Goal: Navigation & Orientation: Understand site structure

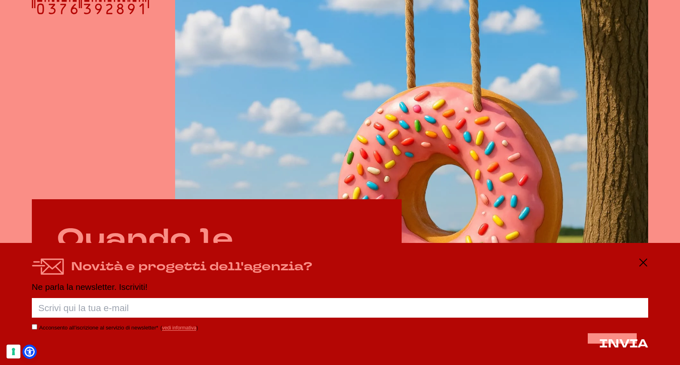
scroll to position [295, 0]
click at [609, 261] on icon at bounding box center [644, 263] width 10 height 10
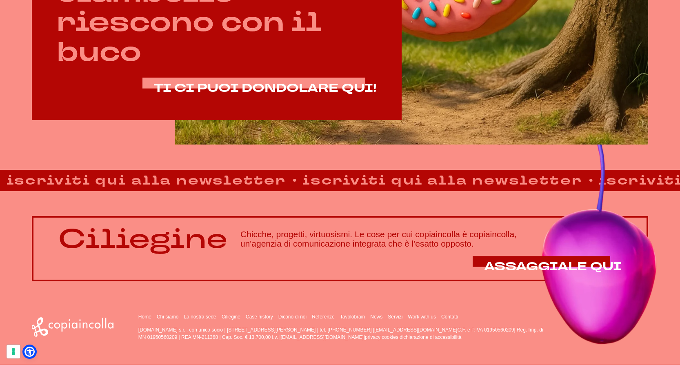
scroll to position [571, 0]
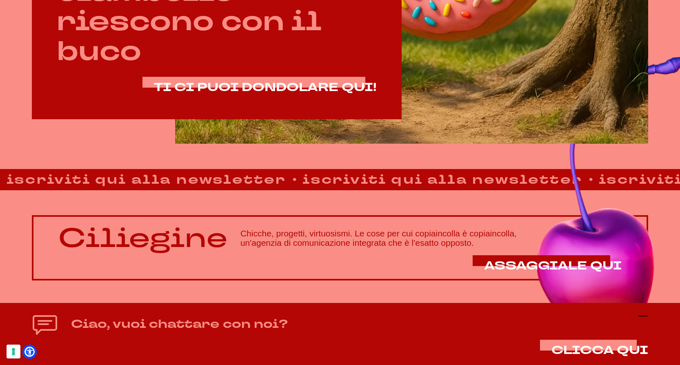
click at [609, 318] on icon at bounding box center [644, 316] width 10 height 10
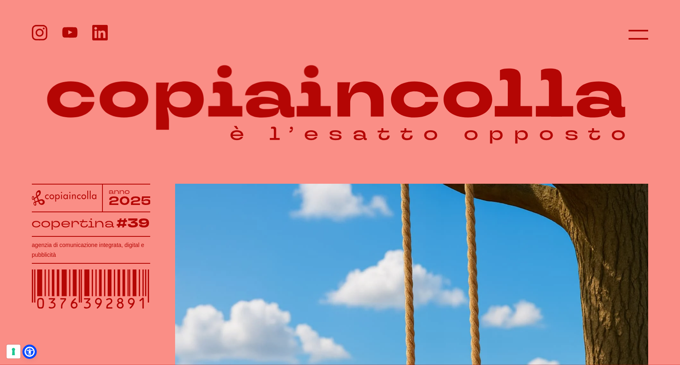
scroll to position [0, 0]
click at [609, 34] on icon at bounding box center [639, 35] width 20 height 20
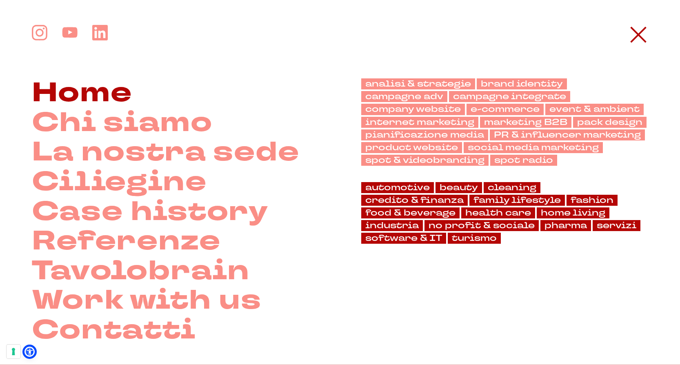
click at [120, 97] on link "Home" at bounding box center [82, 93] width 100 height 30
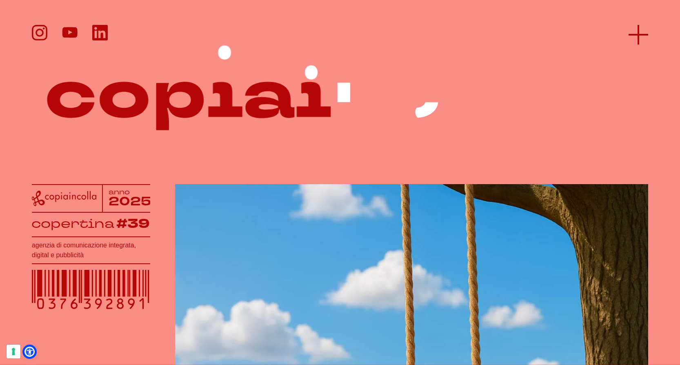
click at [638, 36] on icon at bounding box center [639, 35] width 20 height 20
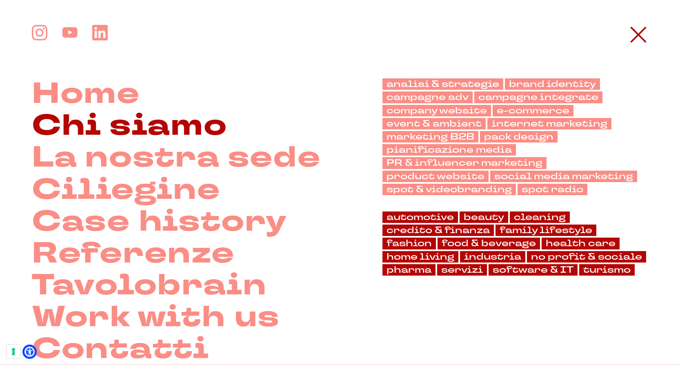
click at [202, 129] on link "Chi siamo" at bounding box center [130, 126] width 196 height 32
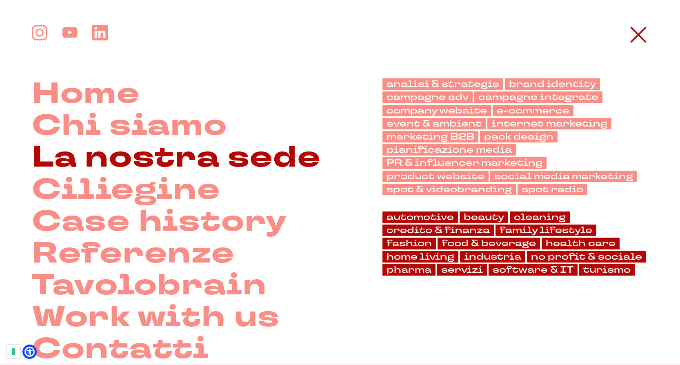
click at [192, 164] on link "La nostra sede" at bounding box center [176, 158] width 289 height 32
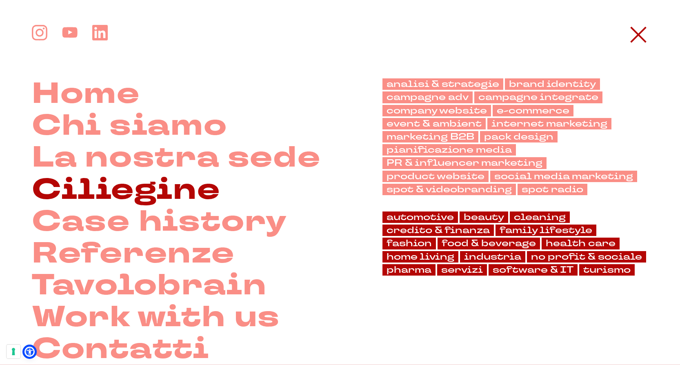
click at [166, 198] on link "Ciliegine" at bounding box center [126, 190] width 189 height 32
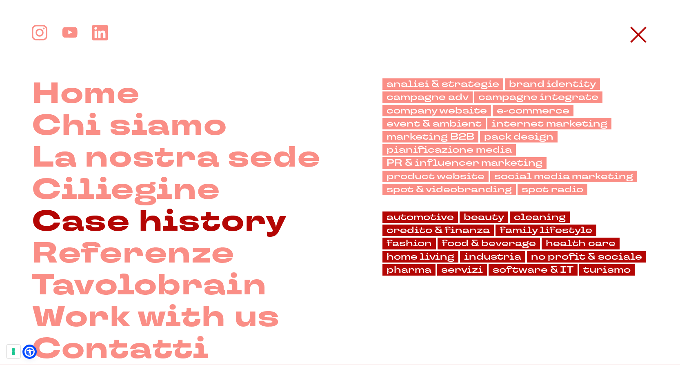
click at [155, 216] on link "Case history" at bounding box center [159, 222] width 255 height 32
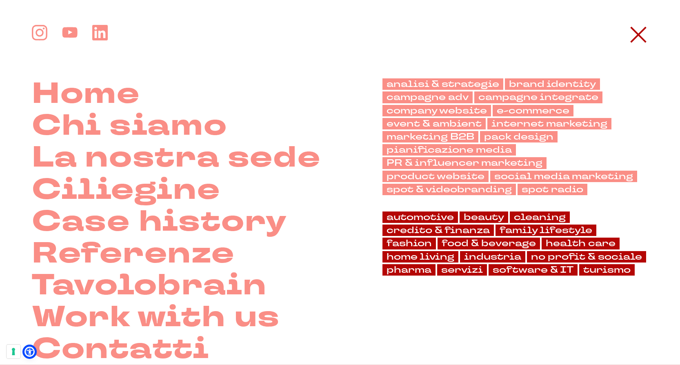
scroll to position [71, 0]
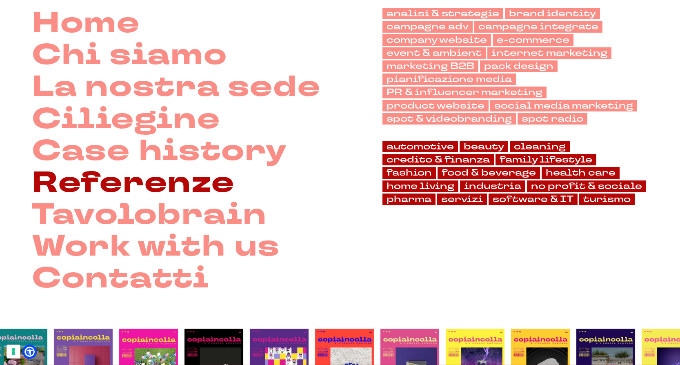
click at [145, 186] on link "Referenze" at bounding box center [133, 183] width 203 height 32
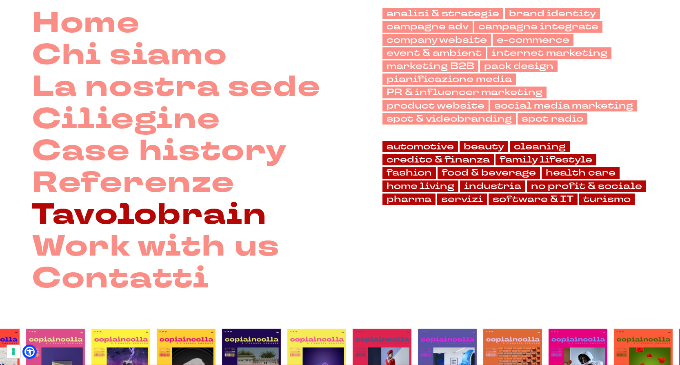
click at [167, 223] on link "Tavolobrain" at bounding box center [149, 215] width 235 height 32
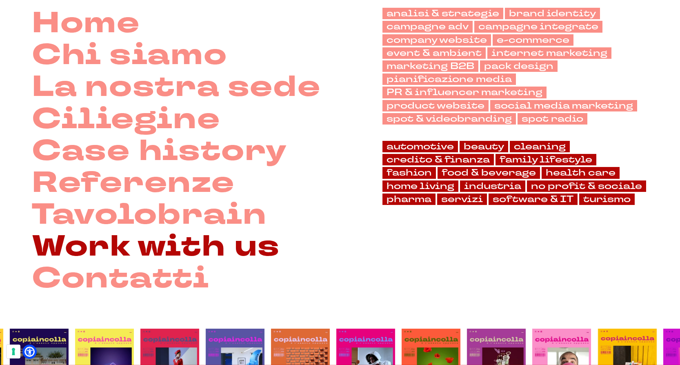
click at [180, 248] on link "Work with us" at bounding box center [156, 247] width 248 height 32
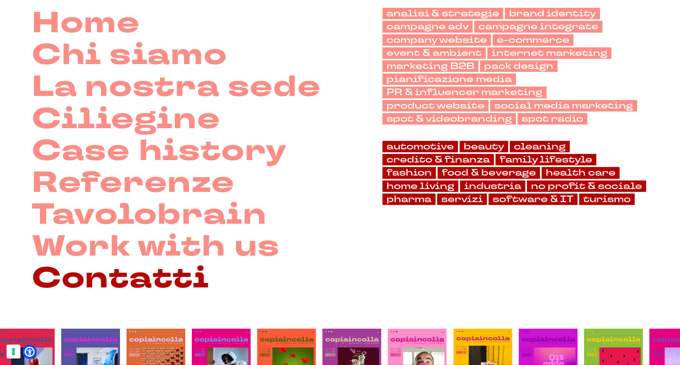
click at [160, 283] on link "Contatti" at bounding box center [121, 279] width 178 height 32
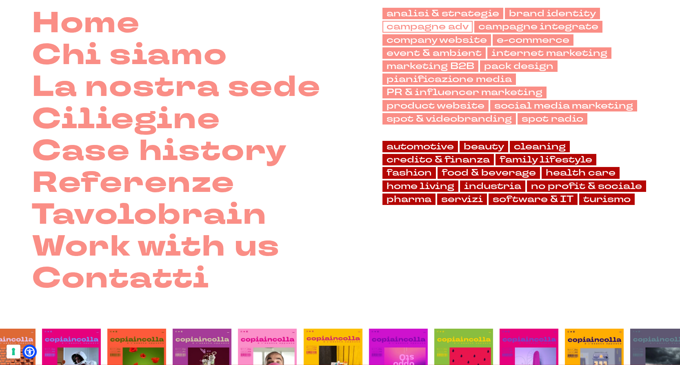
scroll to position [0, 0]
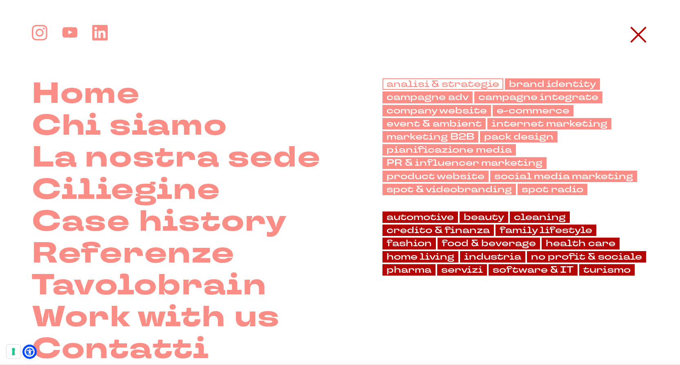
click at [459, 85] on link "analisi & strategie" at bounding box center [443, 83] width 121 height 11
click at [562, 83] on link "brand identity" at bounding box center [552, 83] width 95 height 11
click at [436, 97] on link "campagne adv" at bounding box center [428, 96] width 90 height 11
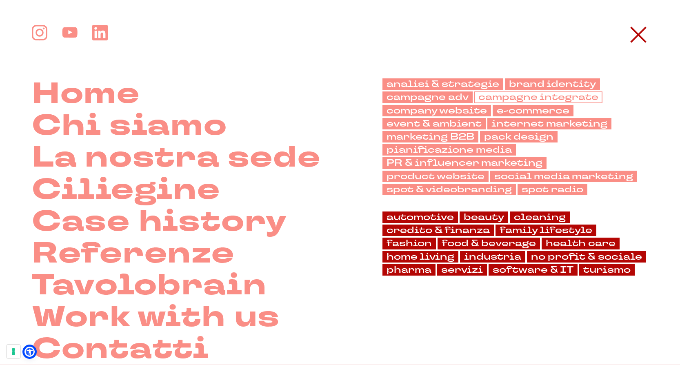
click at [518, 95] on link "campagne integrate" at bounding box center [538, 96] width 128 height 11
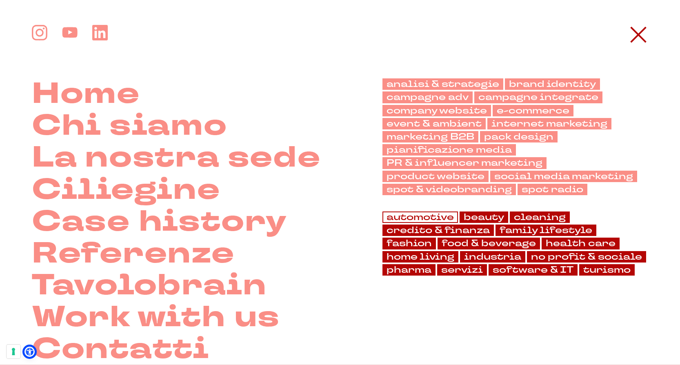
click at [428, 214] on link "automotive" at bounding box center [421, 216] width 76 height 11
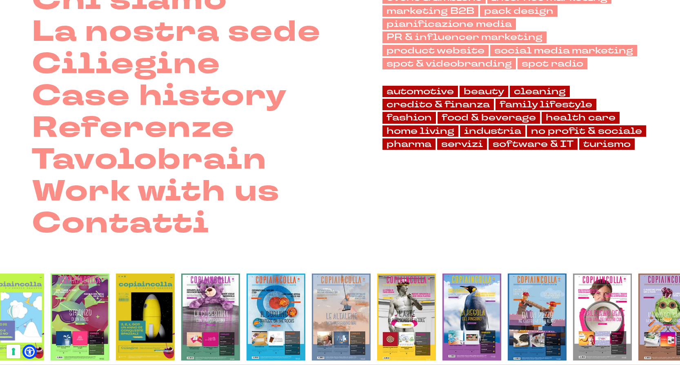
scroll to position [127, 0]
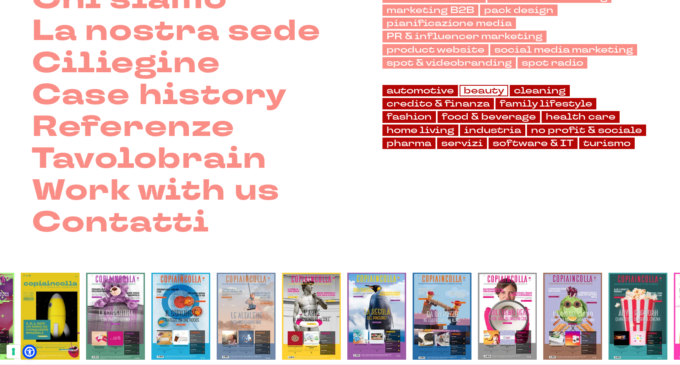
click at [492, 91] on link "beauty" at bounding box center [484, 90] width 49 height 11
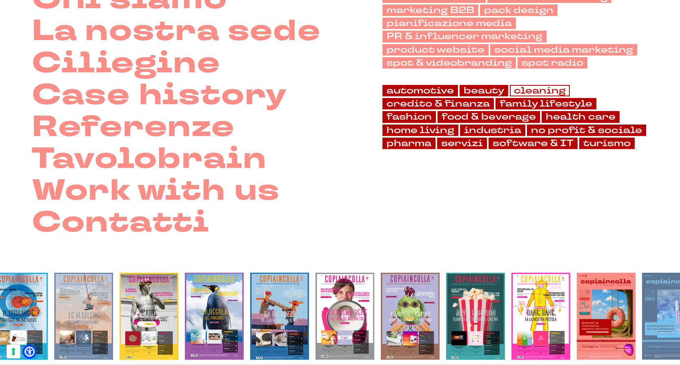
click at [538, 87] on link "cleaning" at bounding box center [540, 90] width 60 height 11
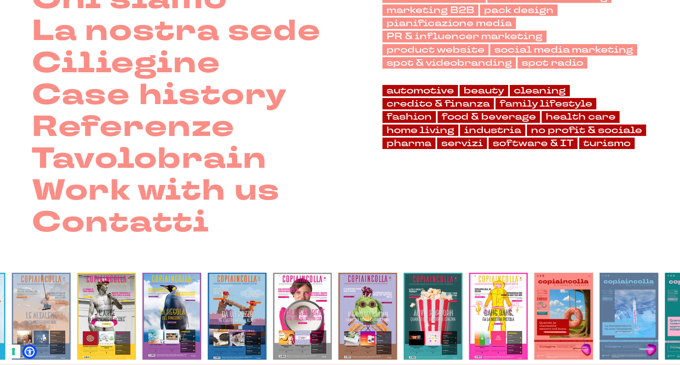
click at [309, 314] on img at bounding box center [302, 316] width 59 height 87
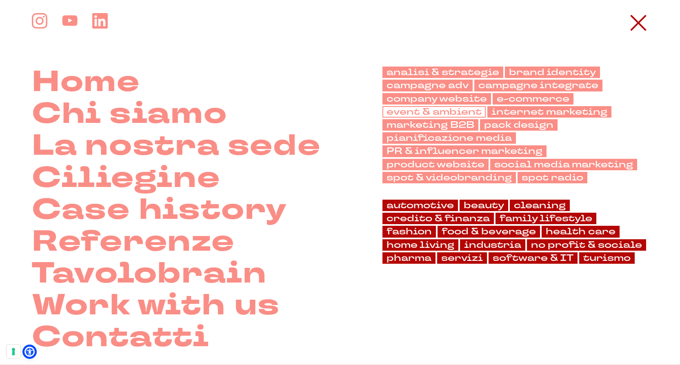
scroll to position [0, 0]
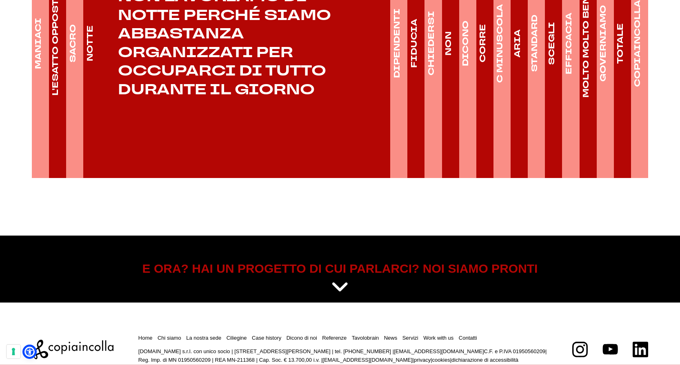
scroll to position [1358, 0]
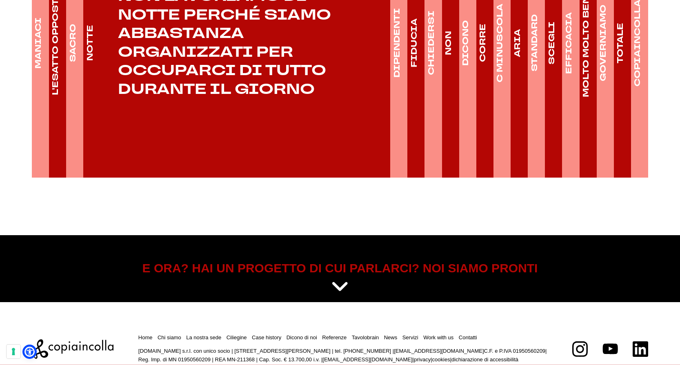
click at [396, 78] on h4 "DIPENDENTI" at bounding box center [396, 42] width 11 height 69
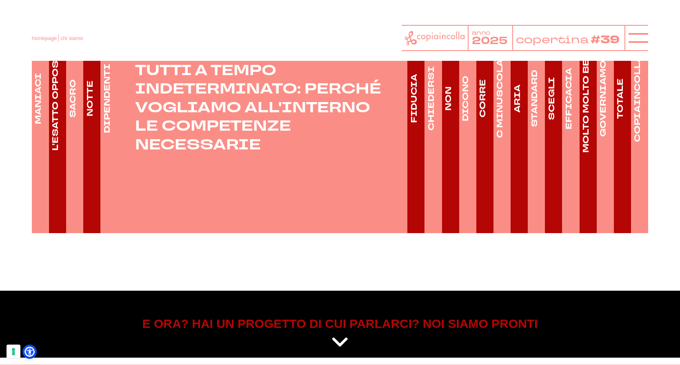
scroll to position [1302, 0]
click at [452, 139] on link "NON" at bounding box center [448, 98] width 13 height 269
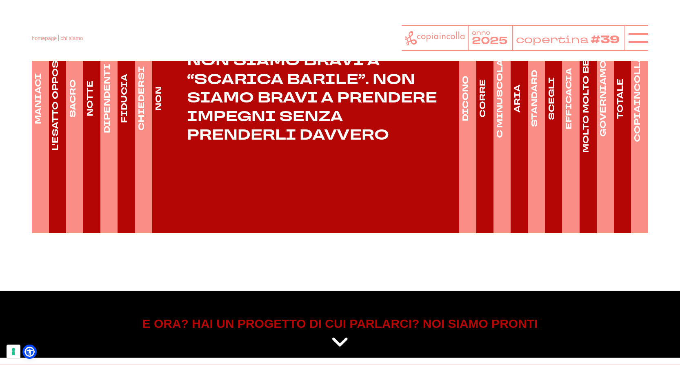
click at [472, 138] on link "DICONO" at bounding box center [465, 98] width 13 height 269
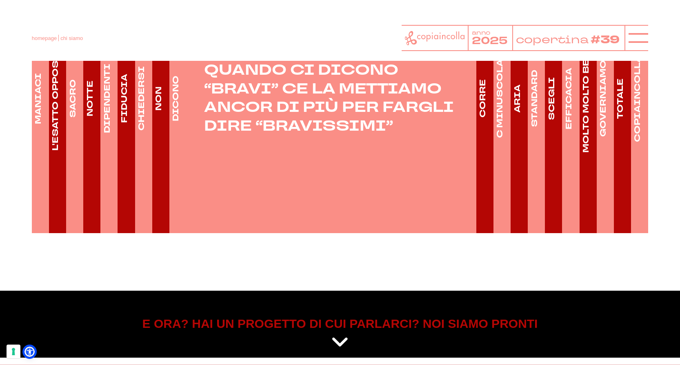
click at [483, 118] on h4 "CORRE" at bounding box center [482, 98] width 11 height 38
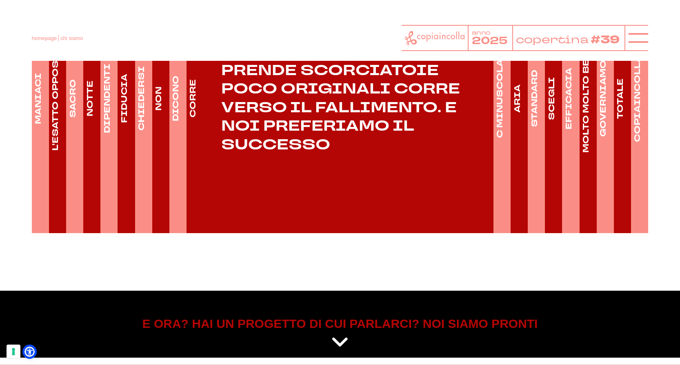
click at [503, 136] on h4 "C MINUSCOLA" at bounding box center [499, 98] width 11 height 79
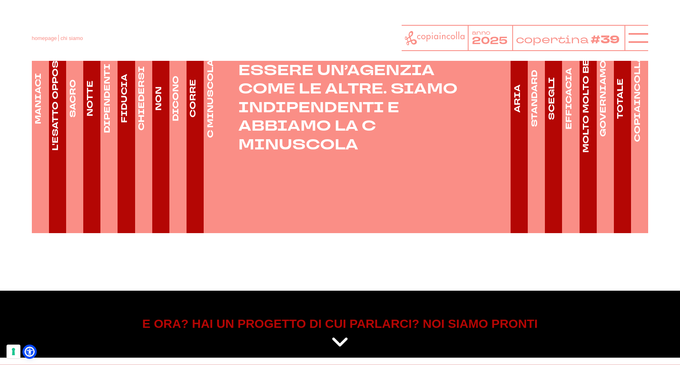
click at [522, 113] on h4 "ARIA" at bounding box center [517, 99] width 11 height 28
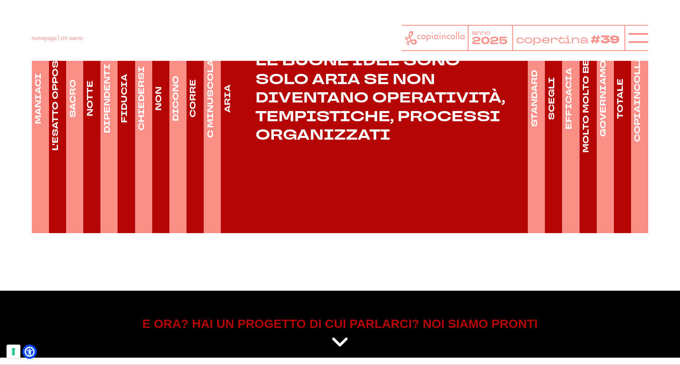
click at [537, 126] on h4 "STANDARD" at bounding box center [534, 98] width 11 height 57
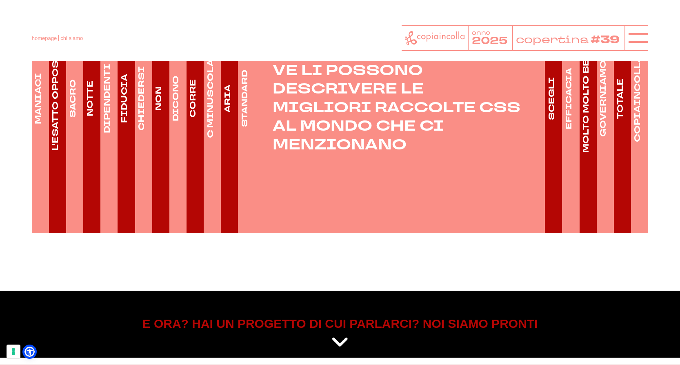
click at [552, 120] on h4 "SCEGLI" at bounding box center [551, 98] width 11 height 43
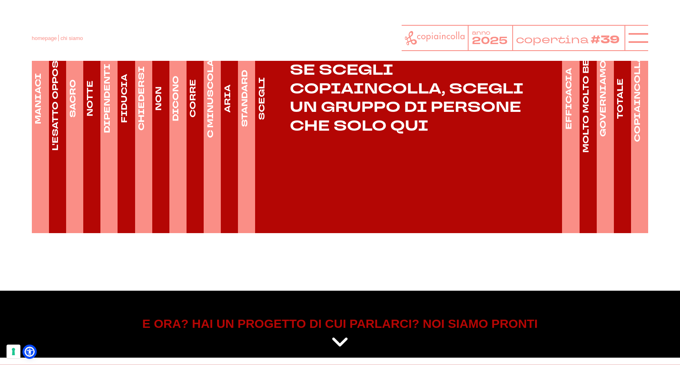
click at [566, 125] on h4 "EFFICACIA" at bounding box center [568, 99] width 11 height 62
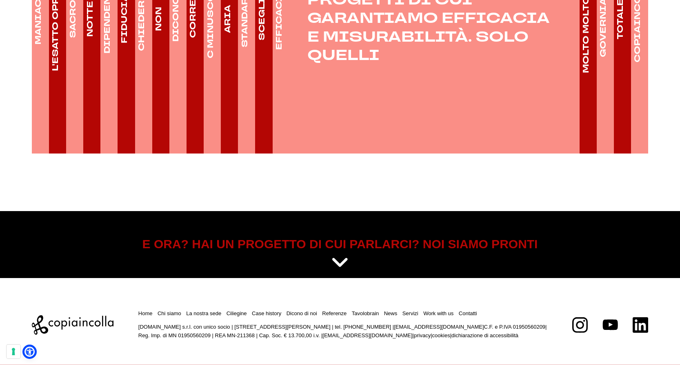
scroll to position [1414, 0]
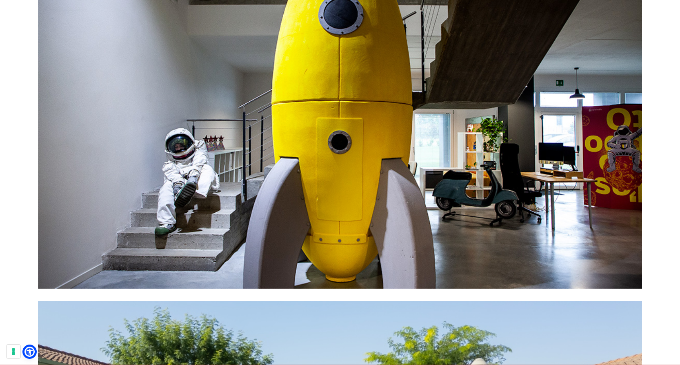
scroll to position [251, 0]
click at [180, 190] on figure at bounding box center [340, 137] width 604 height 302
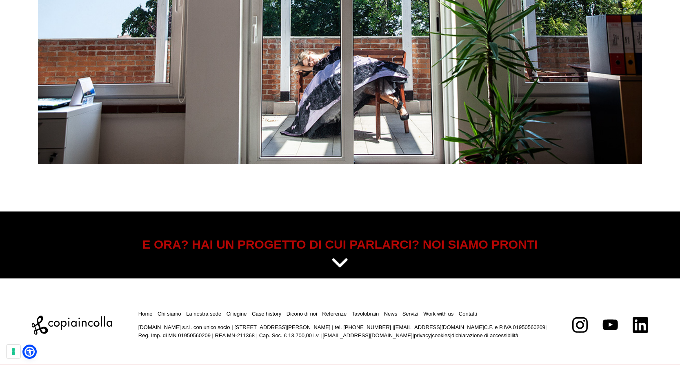
scroll to position [3638, 0]
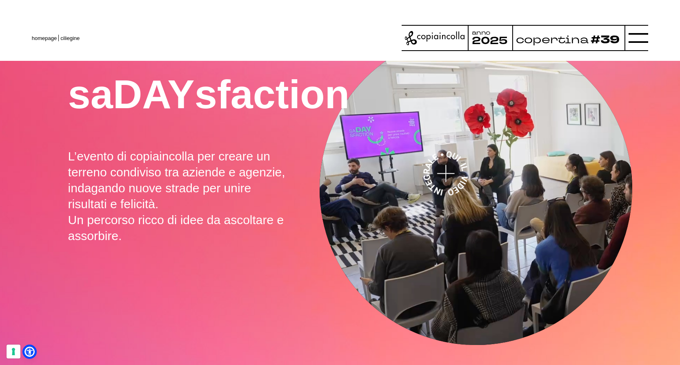
scroll to position [278, 0]
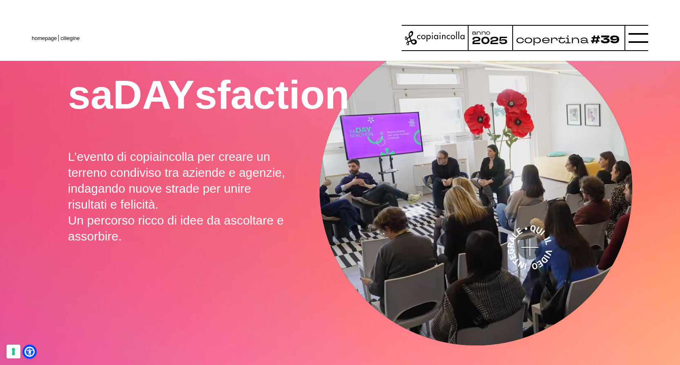
click at [530, 247] on video ">" at bounding box center [476, 189] width 313 height 313
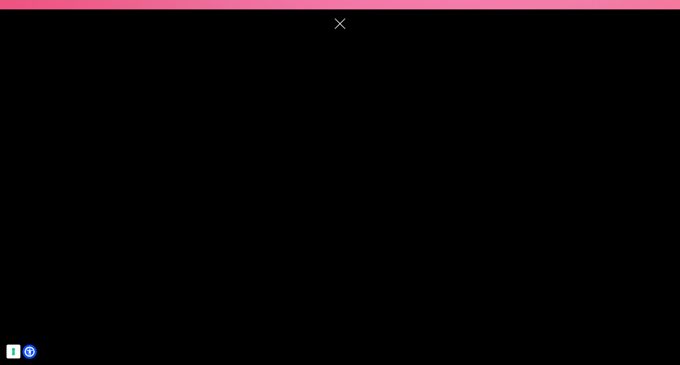
scroll to position [310, 0]
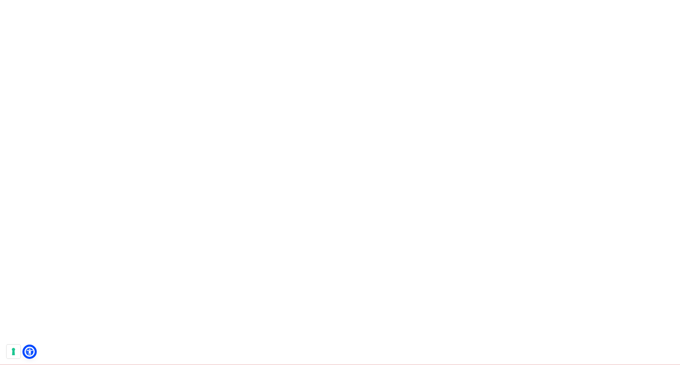
scroll to position [2902, 0]
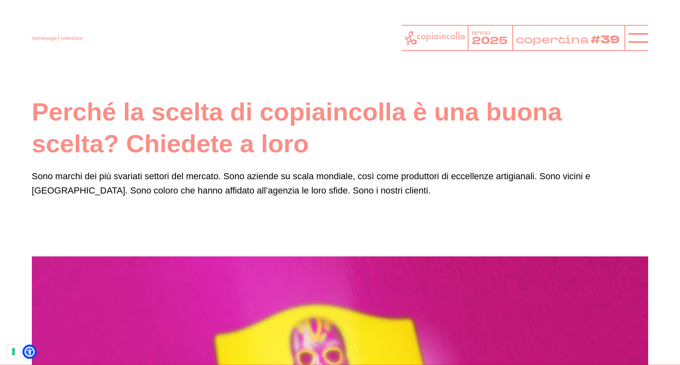
scroll to position [2, 0]
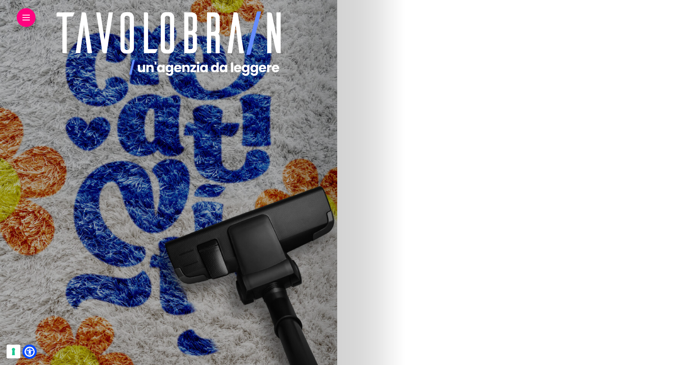
scroll to position [1712, 0]
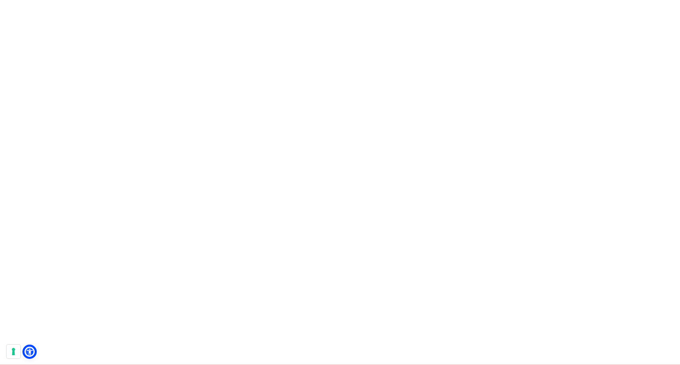
scroll to position [207, 0]
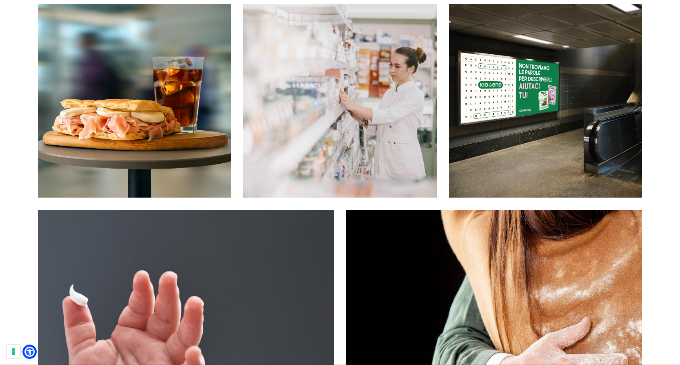
scroll to position [313, 0]
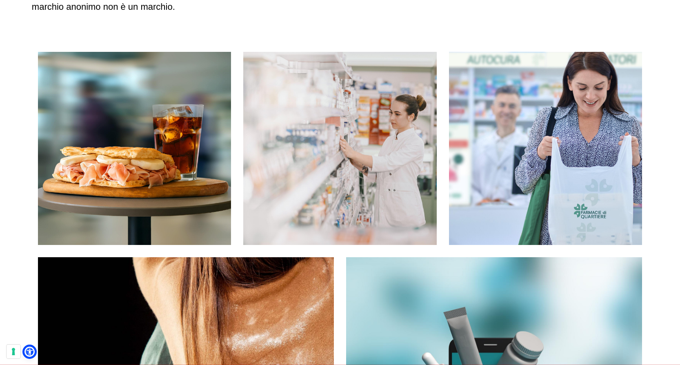
scroll to position [155, 0]
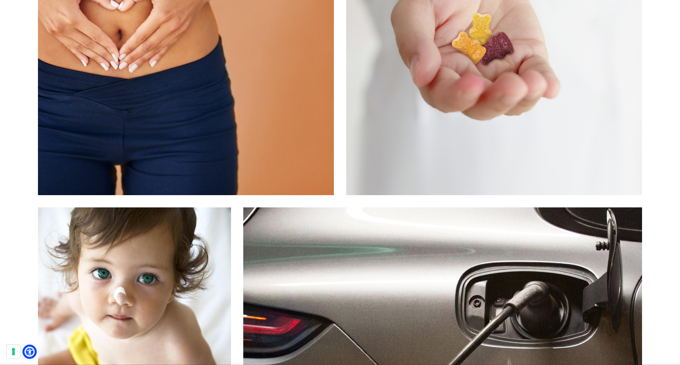
scroll to position [538, 0]
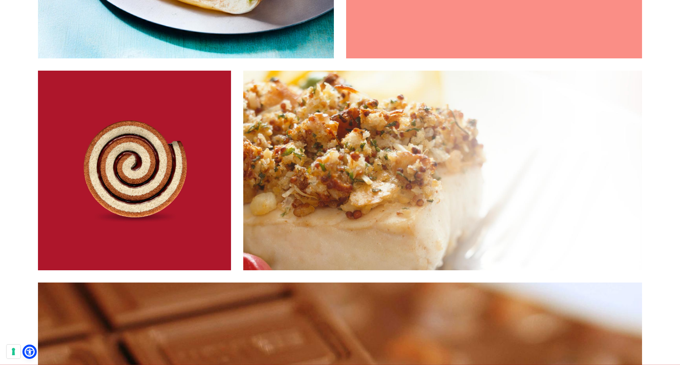
scroll to position [636, 0]
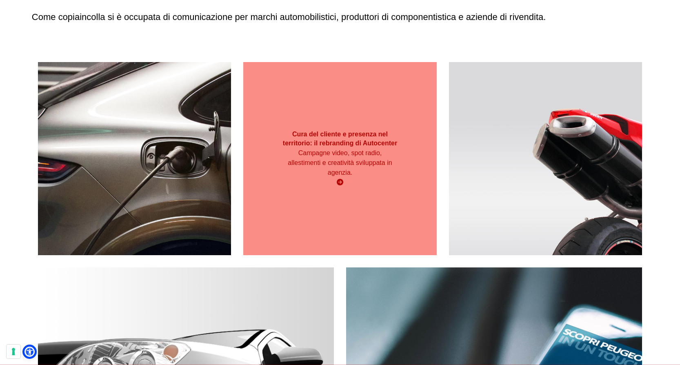
scroll to position [130, 0]
click at [361, 110] on div "Cura del cliente e presenza nel territorio: il rebranding di Autocenter Campagn…" at bounding box center [339, 158] width 193 height 193
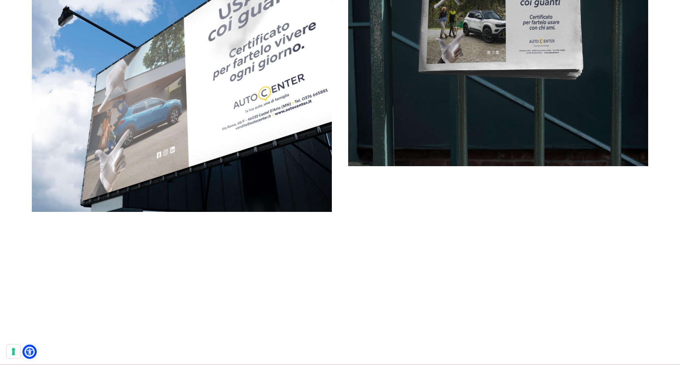
scroll to position [2263, 0]
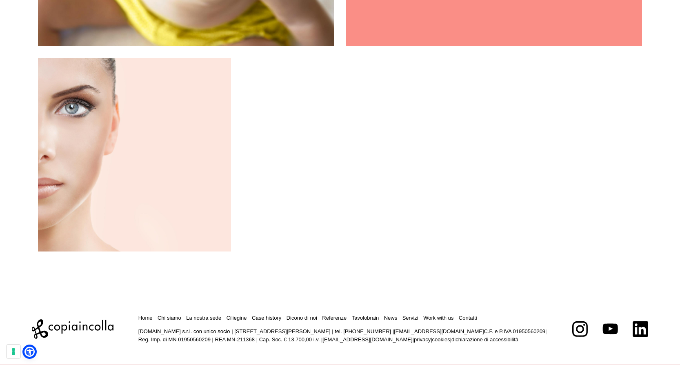
scroll to position [648, 0]
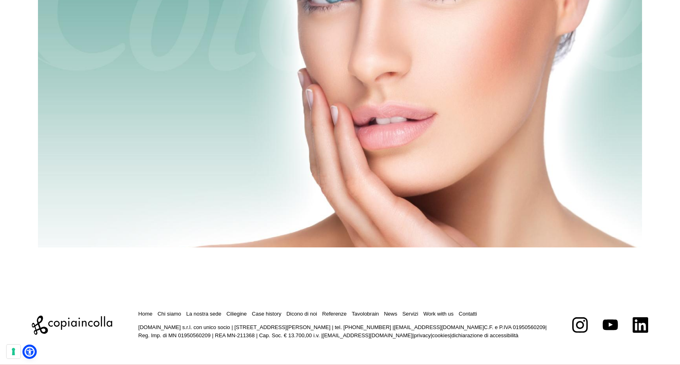
scroll to position [980, 0]
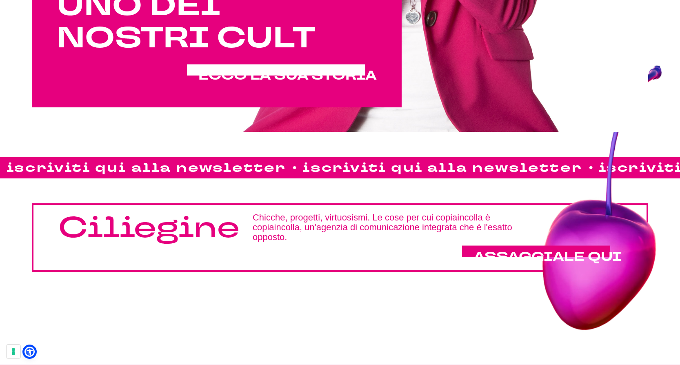
scroll to position [614, 0]
